Goal: Task Accomplishment & Management: Complete application form

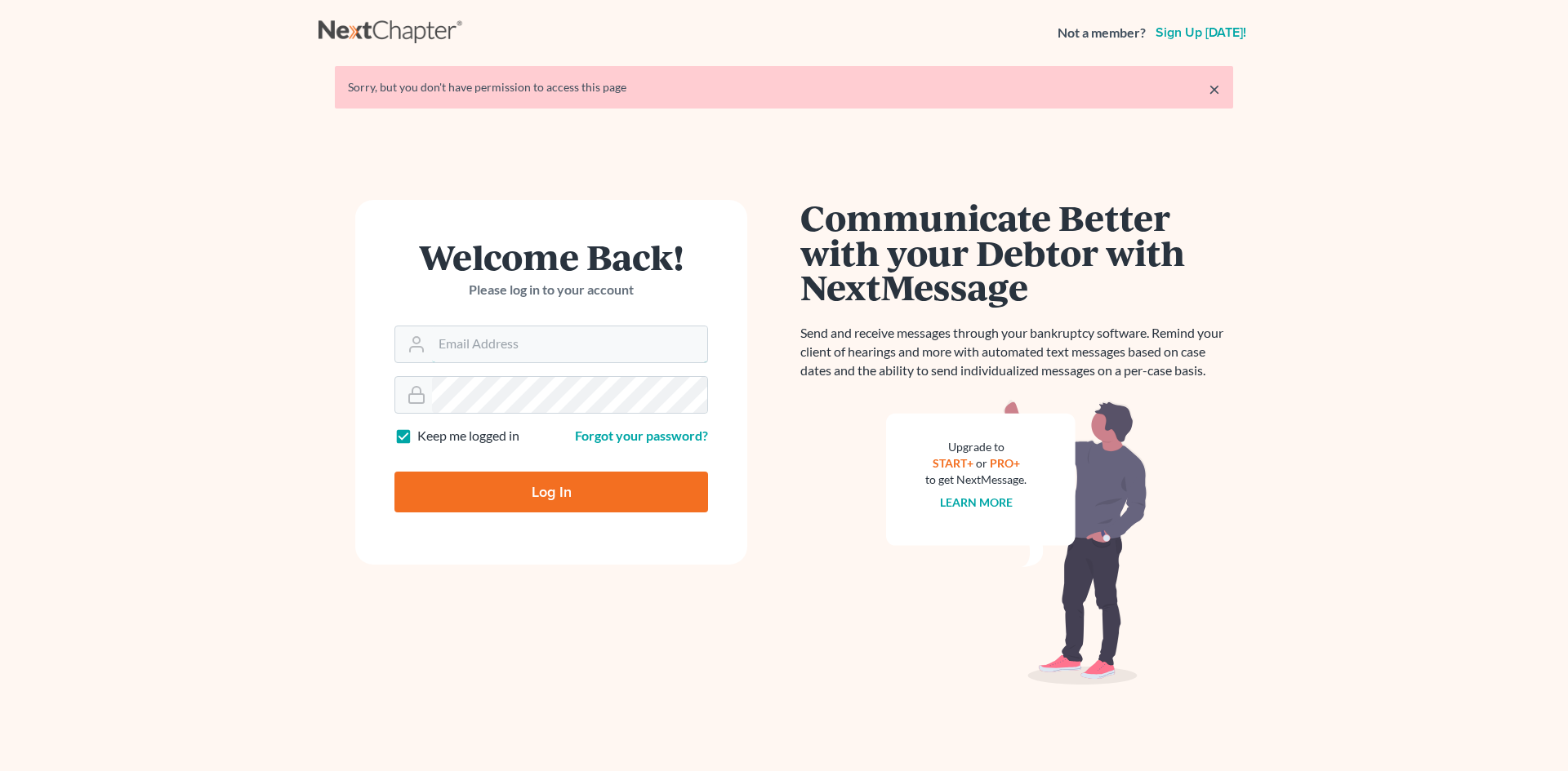
type input "[EMAIL_ADDRESS][DOMAIN_NAME]"
type input "Thinking..."
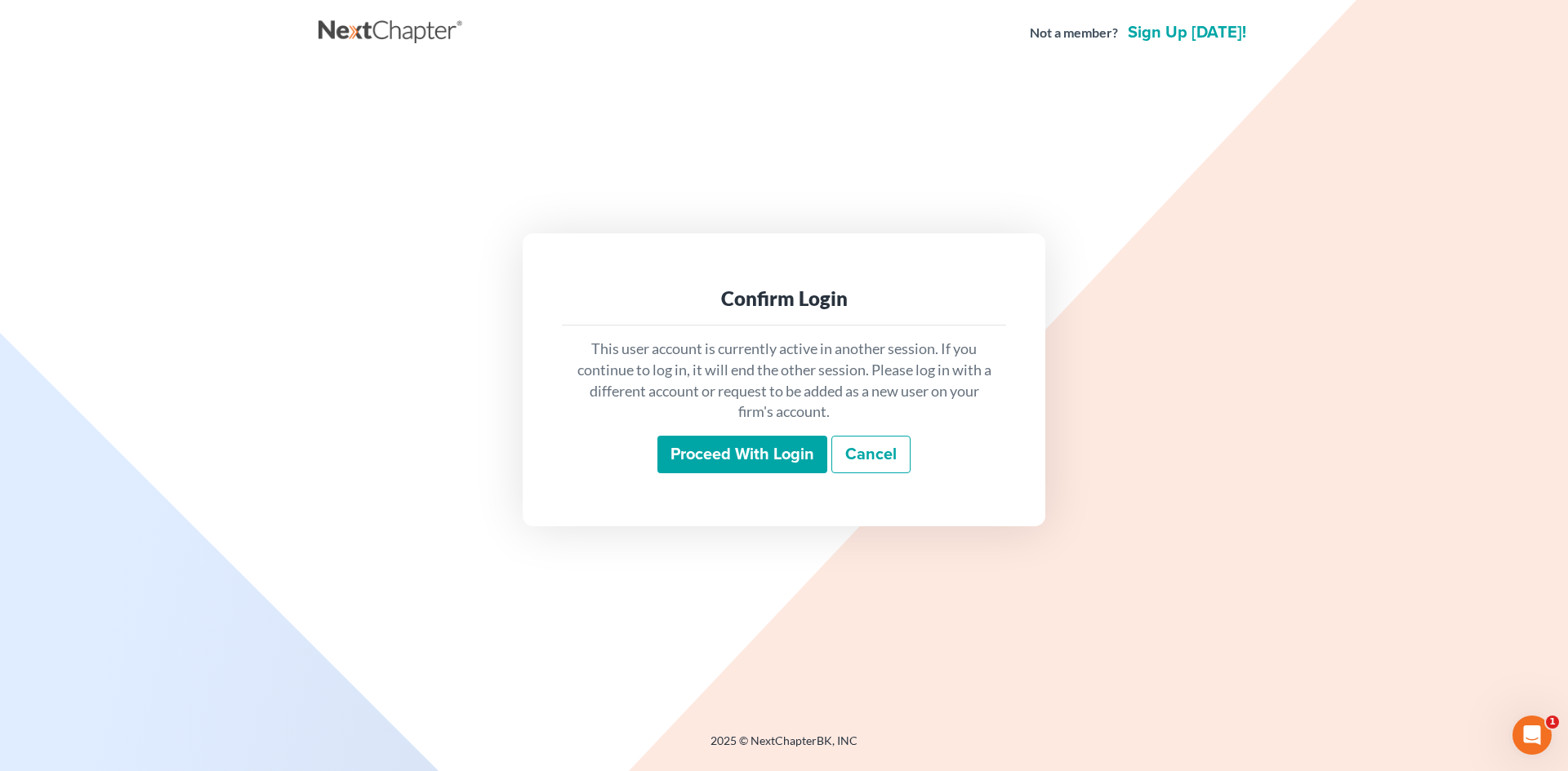
click at [769, 450] on input "Proceed with login" at bounding box center [742, 454] width 170 height 37
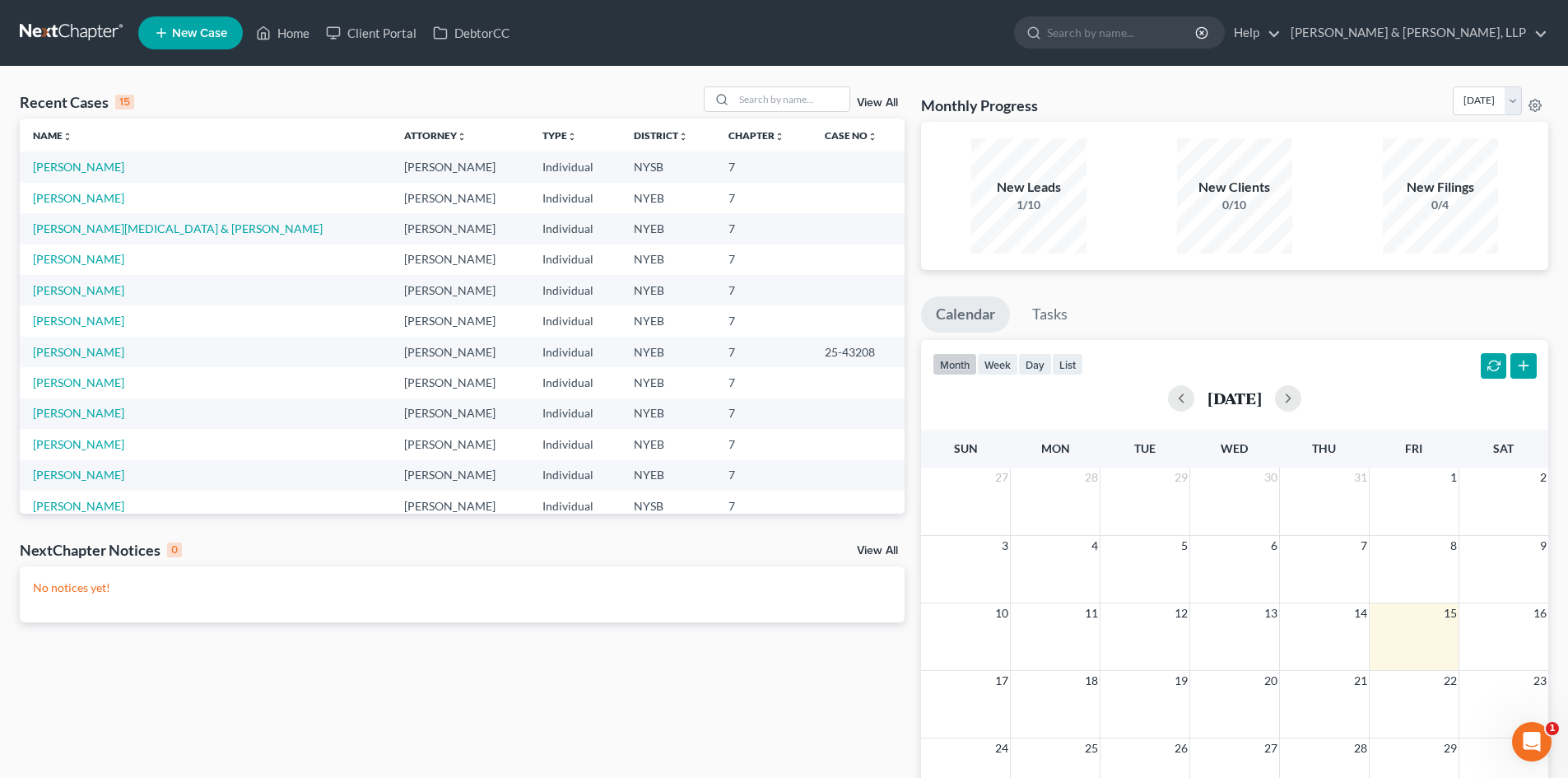
click at [79, 175] on td "[PERSON_NAME]" at bounding box center [205, 166] width 371 height 30
click at [78, 170] on link "[PERSON_NAME]" at bounding box center [78, 166] width 91 height 14
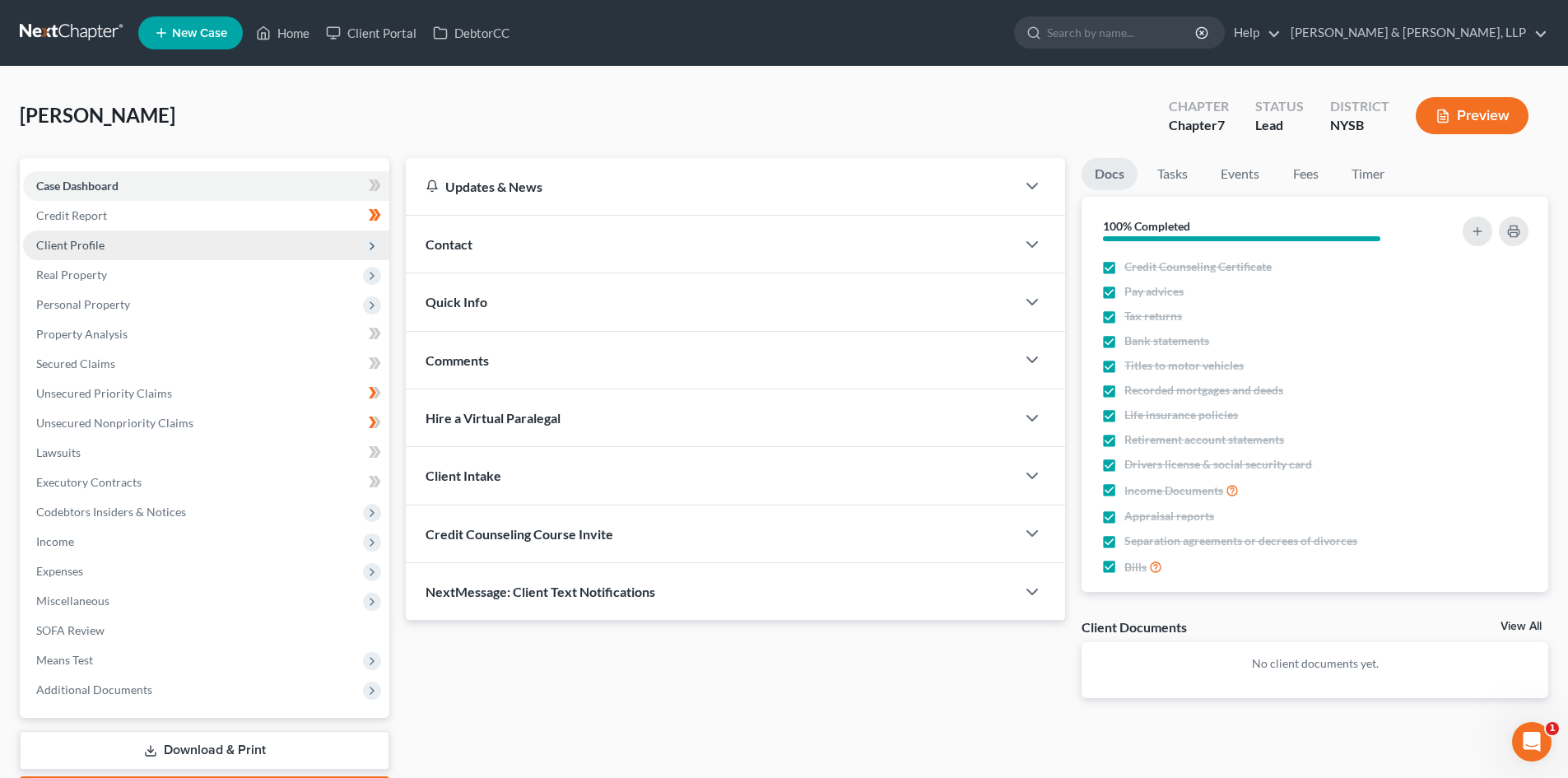
click at [146, 245] on span "Client Profile" at bounding box center [206, 246] width 367 height 29
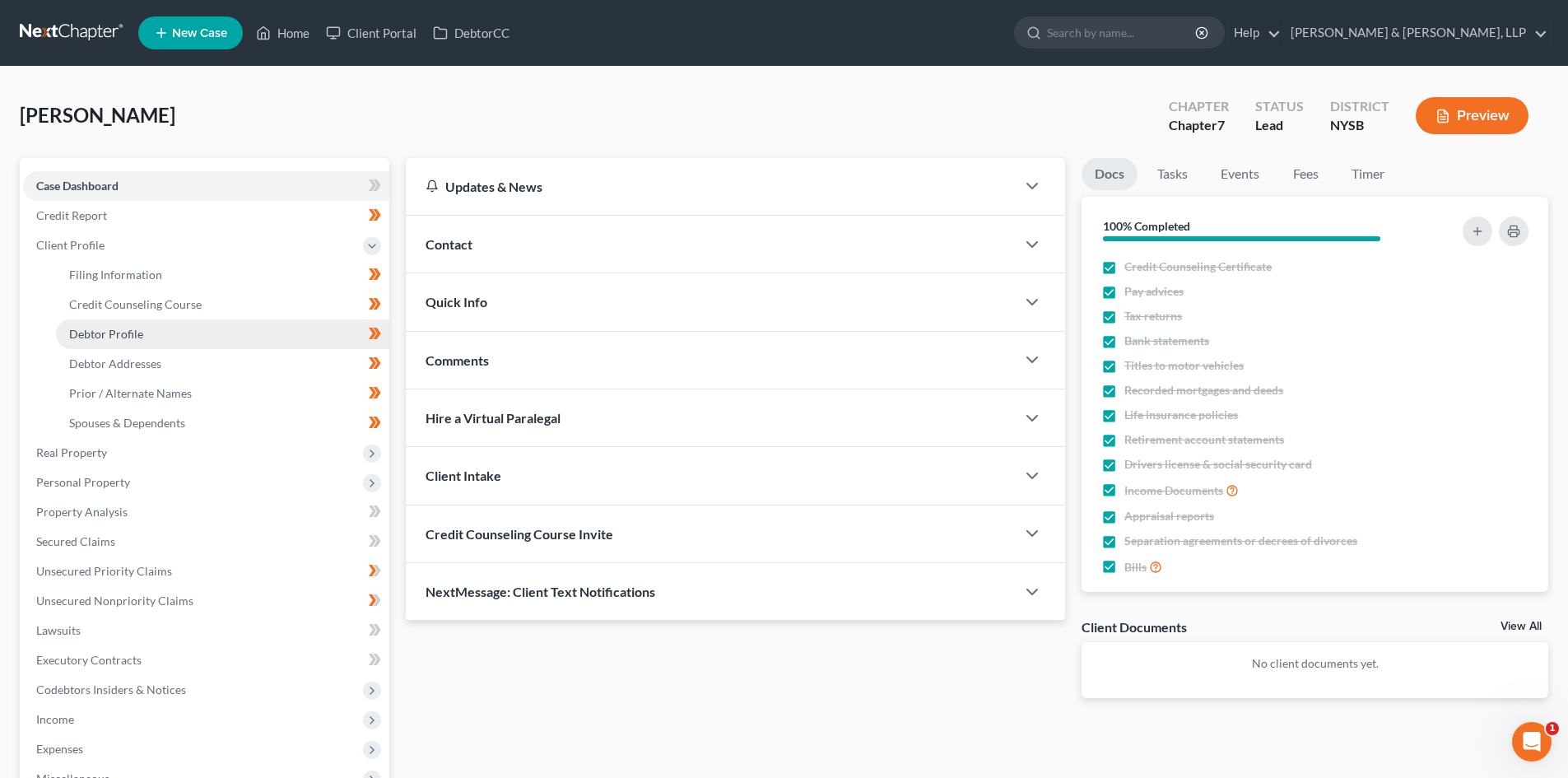
click at [170, 331] on link "Debtor Profile" at bounding box center [222, 335] width 334 height 29
select select "0"
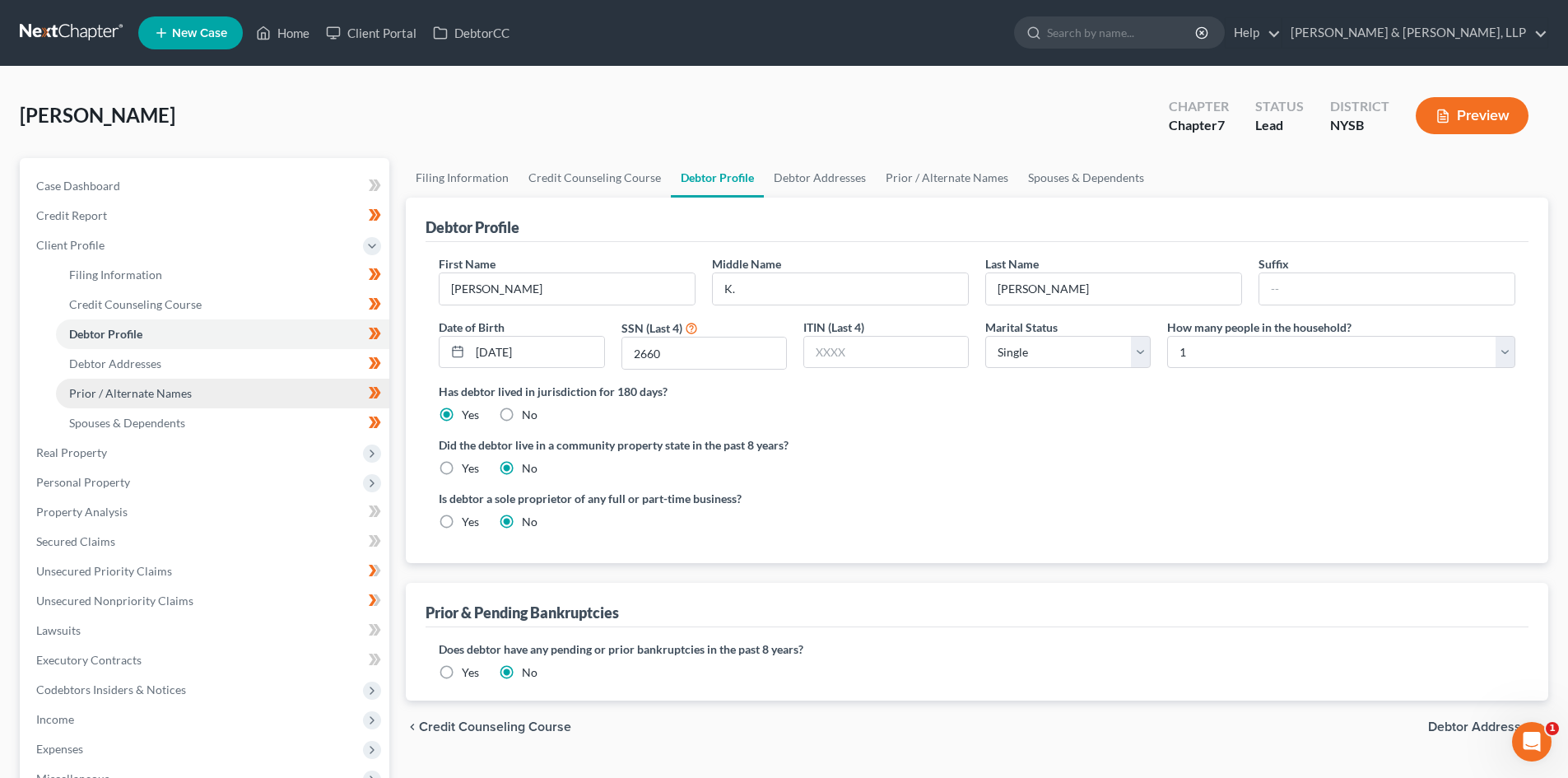
click at [206, 395] on link "Prior / Alternate Names" at bounding box center [222, 394] width 334 height 29
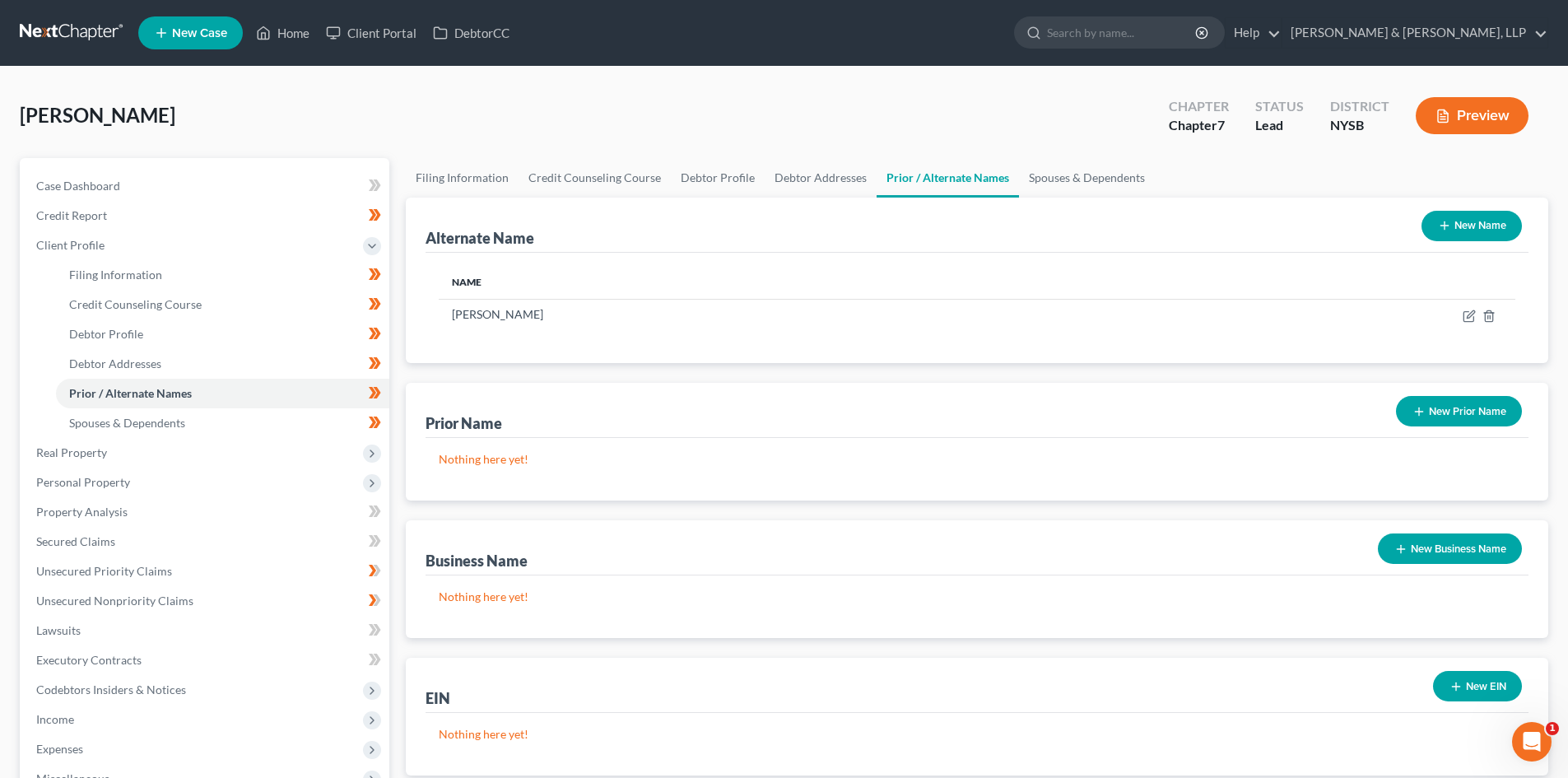
click at [1457, 223] on button "New Name" at bounding box center [1471, 225] width 100 height 30
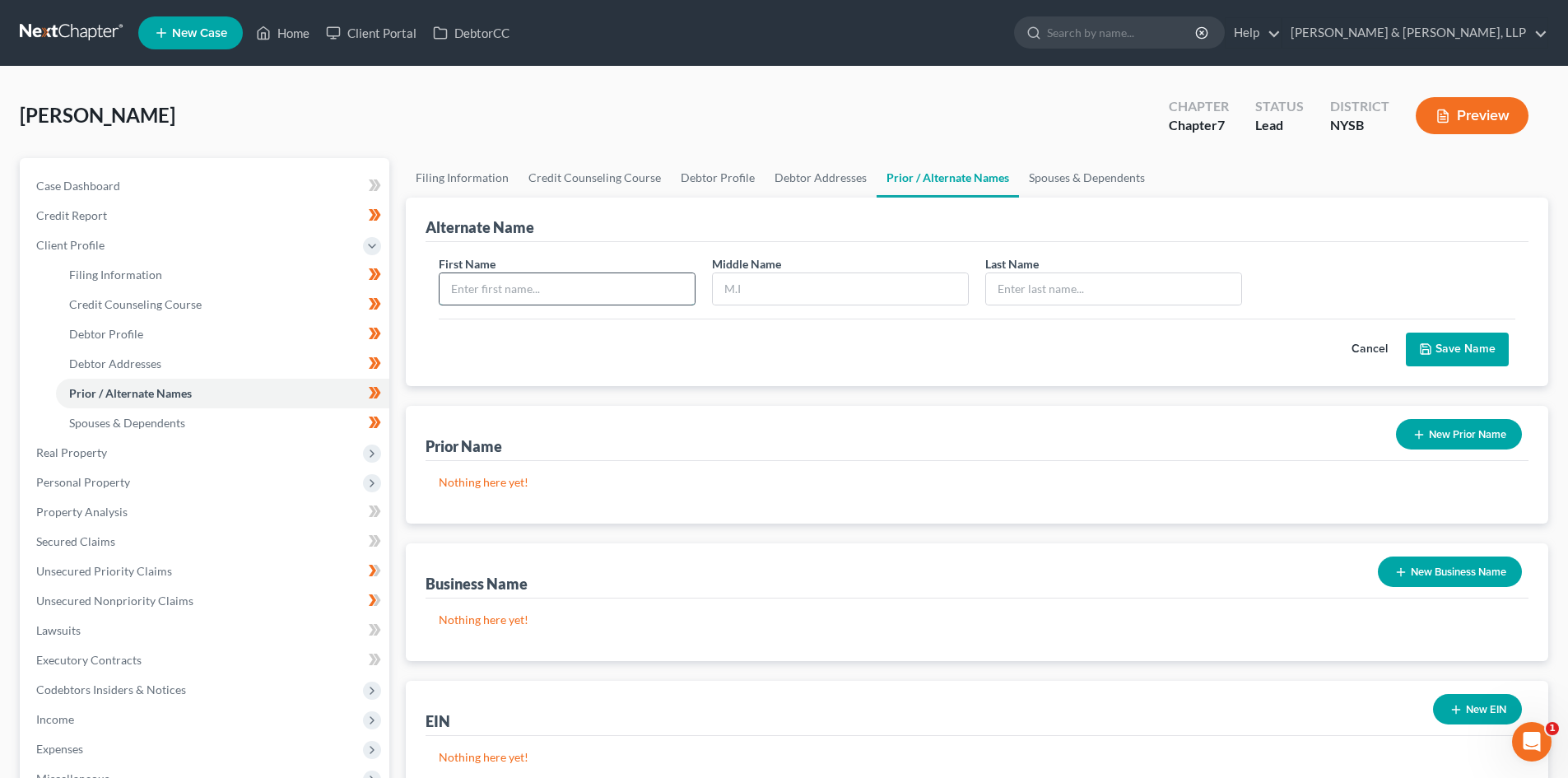
click at [622, 293] on input "text" at bounding box center [567, 289] width 256 height 31
type input "[PERSON_NAME]"
click at [840, 288] on input "text" at bounding box center [841, 289] width 256 height 31
type input "[PERSON_NAME]"
click at [1046, 286] on input "text" at bounding box center [1114, 289] width 256 height 31
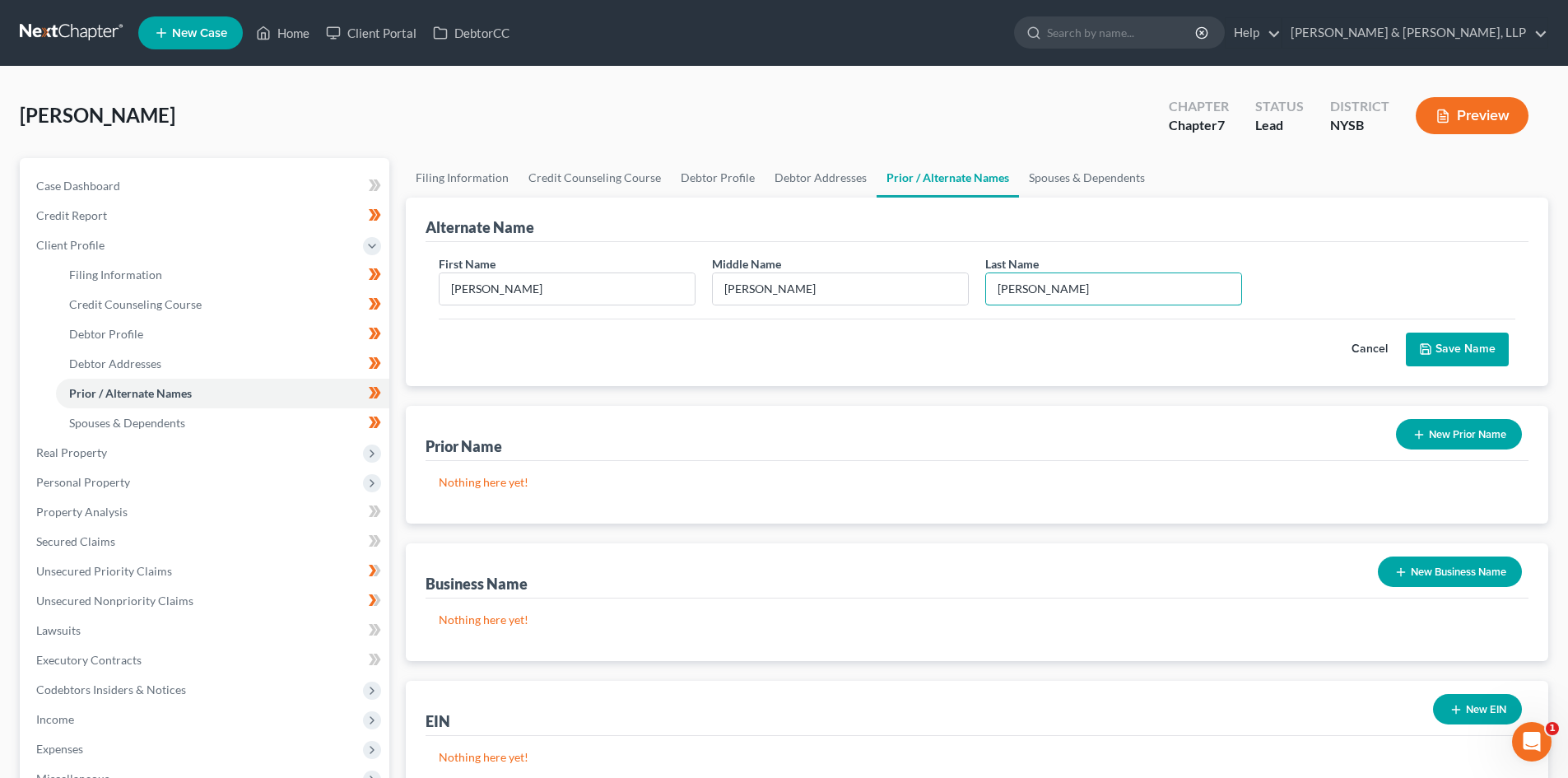
type input "[PERSON_NAME]"
click at [1484, 336] on button "Save Name" at bounding box center [1458, 350] width 103 height 35
